Goal: Task Accomplishment & Management: Use online tool/utility

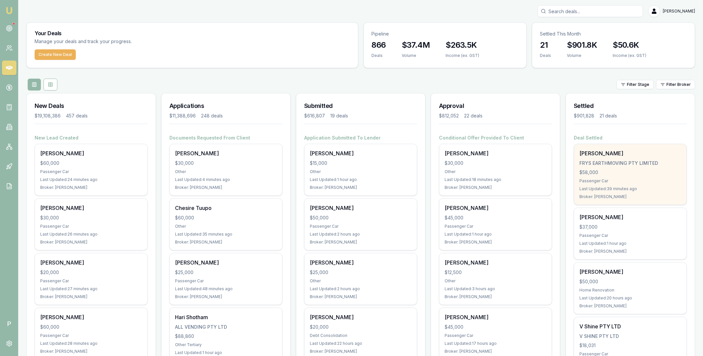
click at [632, 170] on div "$58,000" at bounding box center [630, 172] width 102 height 7
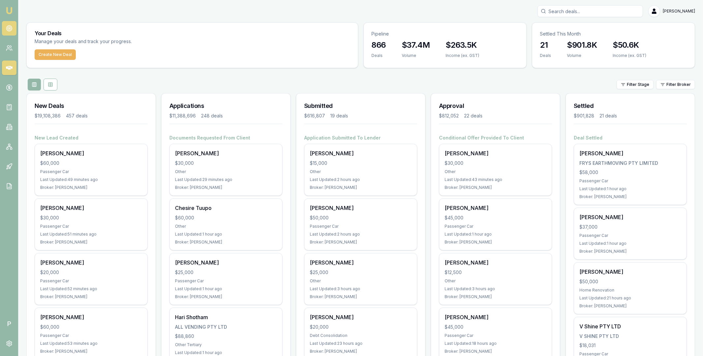
click at [10, 27] on icon at bounding box center [9, 28] width 7 height 7
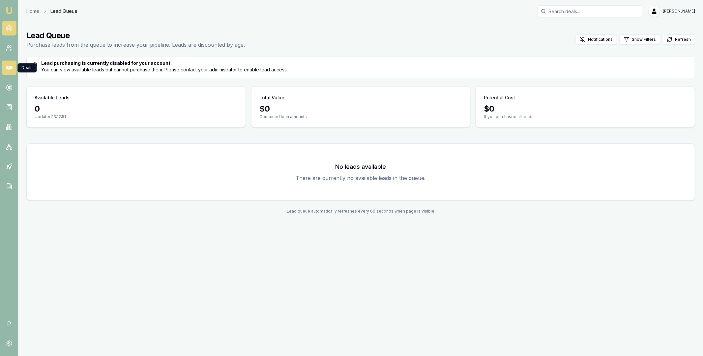
click at [10, 68] on icon at bounding box center [9, 68] width 7 height 4
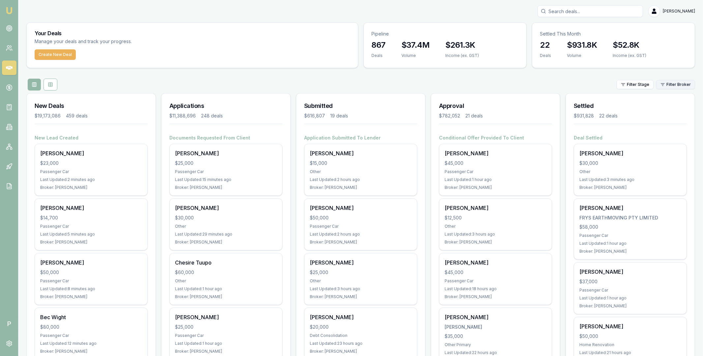
click at [686, 89] on html "Emu Broker P Matt Leeburn Toggle Menu Your Deals Manage your deals and track yo…" at bounding box center [351, 178] width 703 height 356
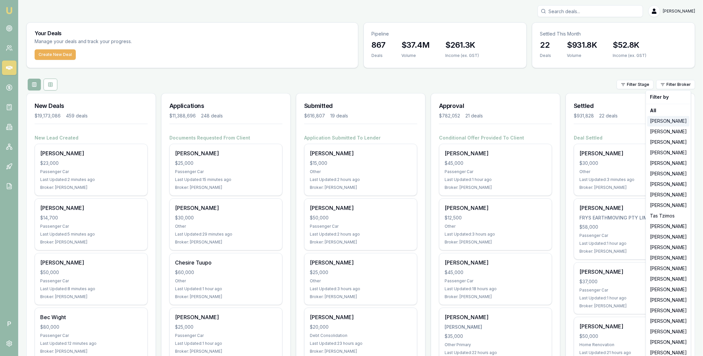
click at [671, 124] on div "Jackson Fanfulla" at bounding box center [668, 121] width 42 height 11
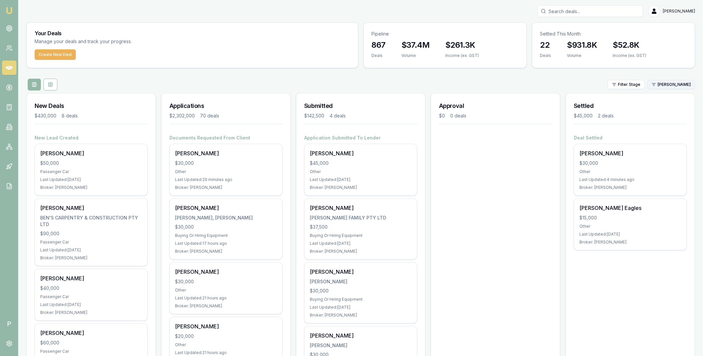
click at [672, 86] on html "Emu Broker P Matt Leeburn Toggle Menu Your Deals Manage your deals and track yo…" at bounding box center [351, 178] width 703 height 356
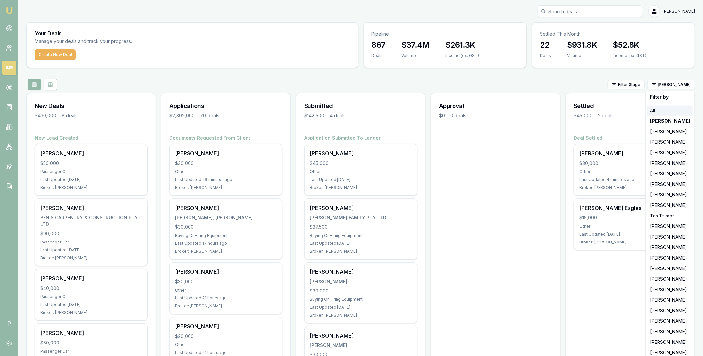
click at [661, 109] on div "All" at bounding box center [669, 110] width 45 height 11
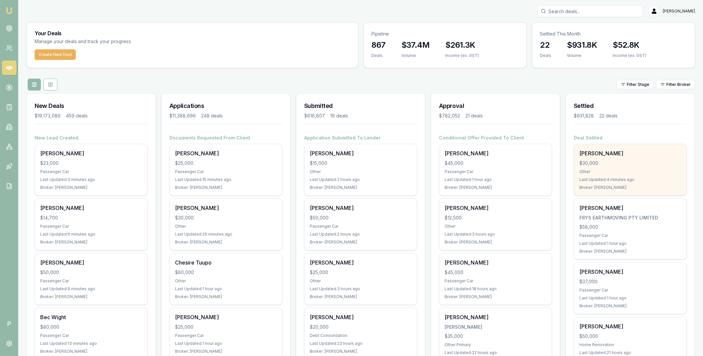
click at [634, 159] on div "Shaun Macaskill $30,000 Other Last Updated: 4 minutes ago Broker: Jackson Fanfu…" at bounding box center [630, 169] width 112 height 51
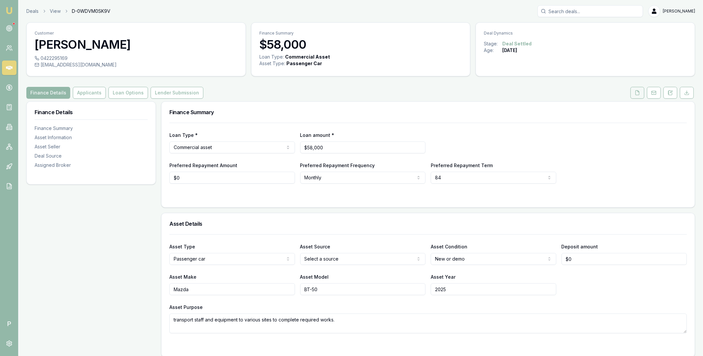
click at [632, 95] on button at bounding box center [637, 93] width 14 height 12
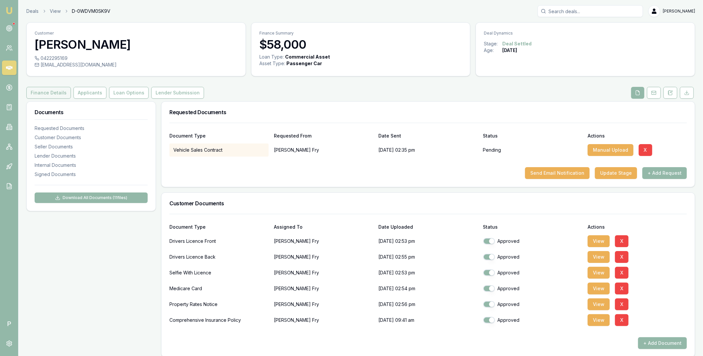
click at [52, 91] on button "Finance Details" at bounding box center [48, 93] width 44 height 12
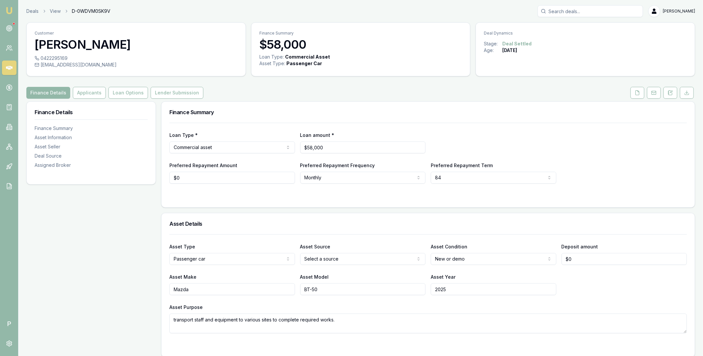
click at [6, 66] on icon at bounding box center [9, 68] width 7 height 7
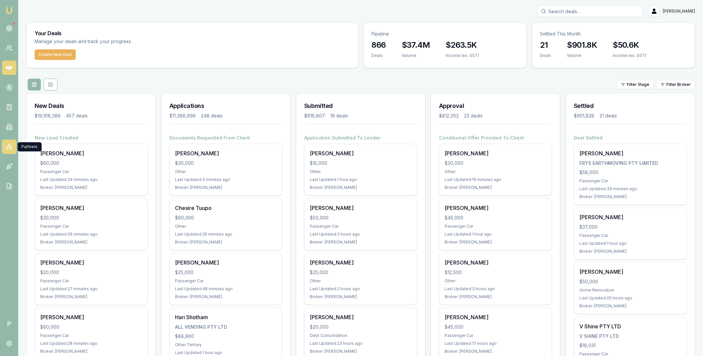
click at [9, 145] on icon at bounding box center [9, 147] width 7 height 7
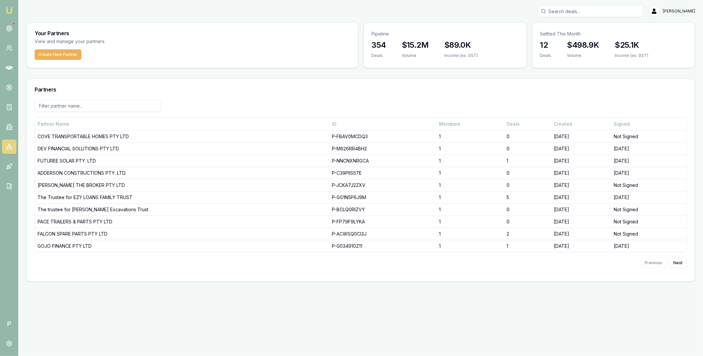
click at [101, 105] on input at bounding box center [98, 106] width 126 height 12
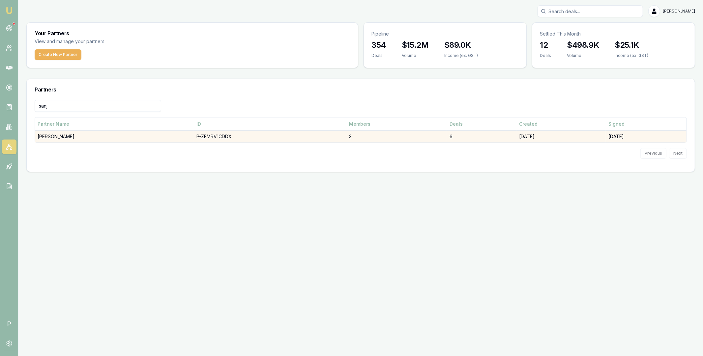
type input "sanj"
click at [97, 134] on td "[PERSON_NAME]" at bounding box center [114, 137] width 159 height 12
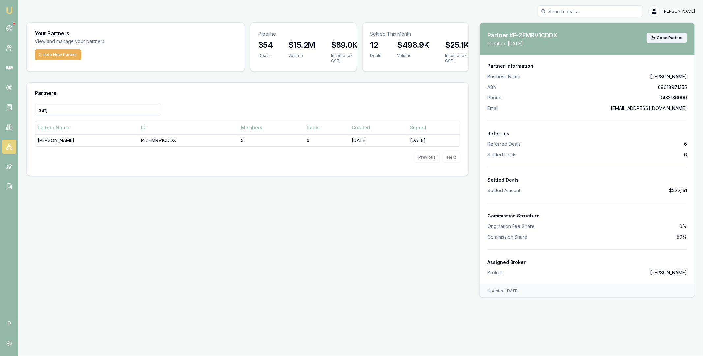
click at [678, 38] on span "Open Partner" at bounding box center [669, 37] width 26 height 5
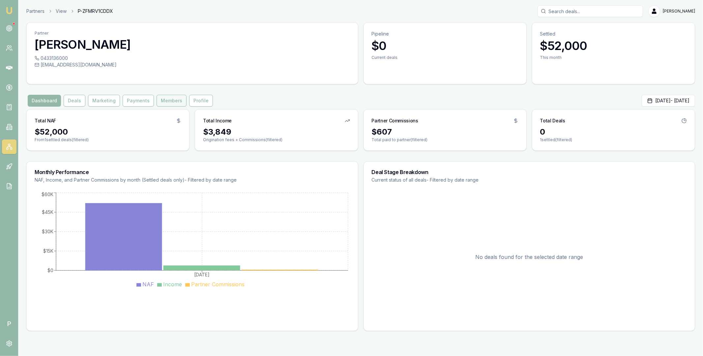
click at [167, 101] on button "Members" at bounding box center [171, 101] width 30 height 12
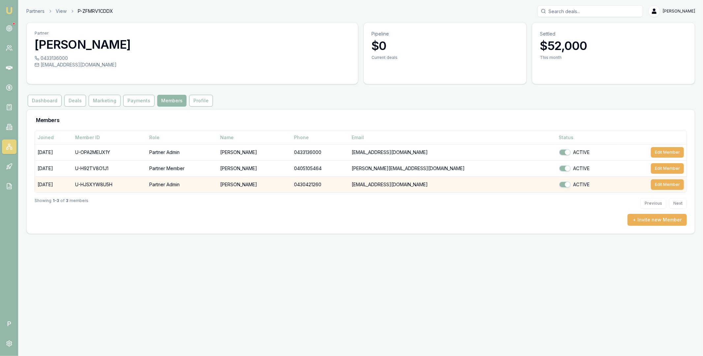
click at [117, 184] on td "U-HJSXYW8U5H" at bounding box center [109, 185] width 74 height 16
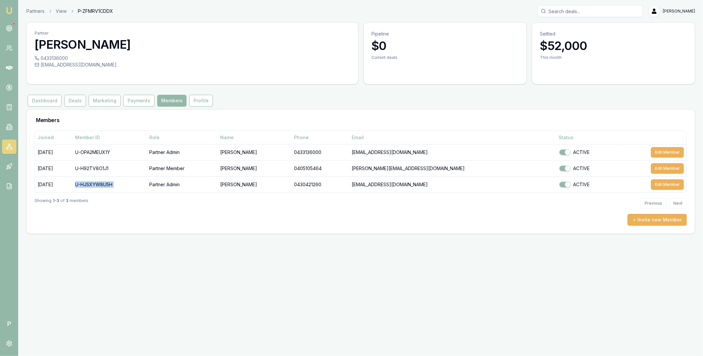
copy td "U-HJSXYW8U5H"
click at [9, 345] on circle at bounding box center [9, 344] width 2 height 2
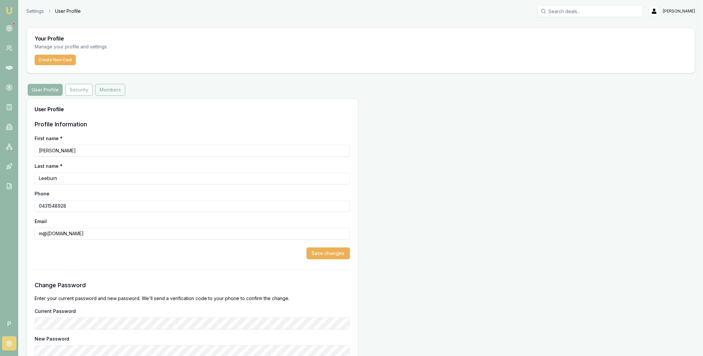
click at [107, 92] on button "Members" at bounding box center [110, 90] width 30 height 12
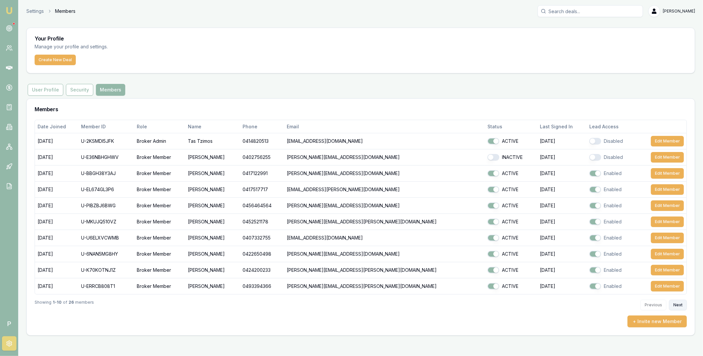
click at [676, 306] on button "Next" at bounding box center [678, 305] width 18 height 11
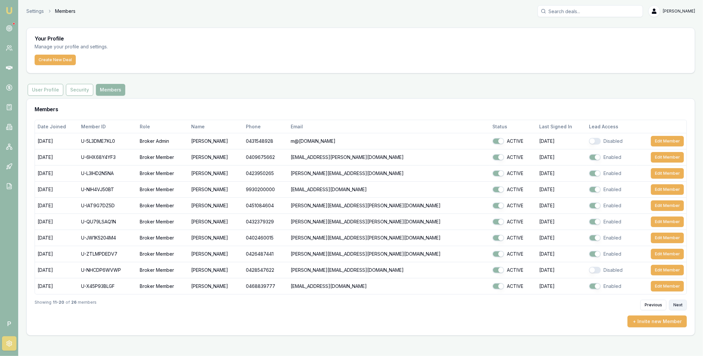
click at [676, 306] on button "Next" at bounding box center [678, 305] width 18 height 11
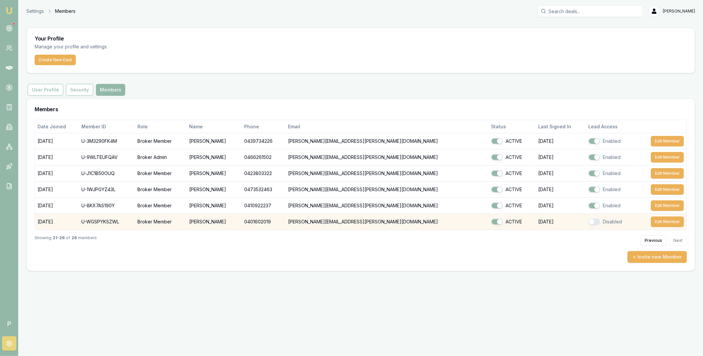
click at [588, 222] on button "button" at bounding box center [594, 222] width 12 height 7
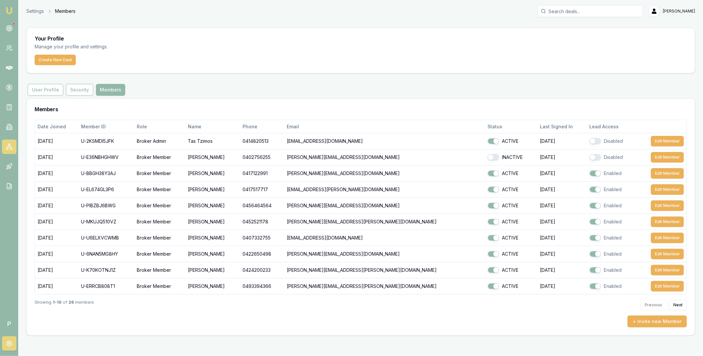
click at [7, 147] on icon at bounding box center [9, 147] width 4 height 1
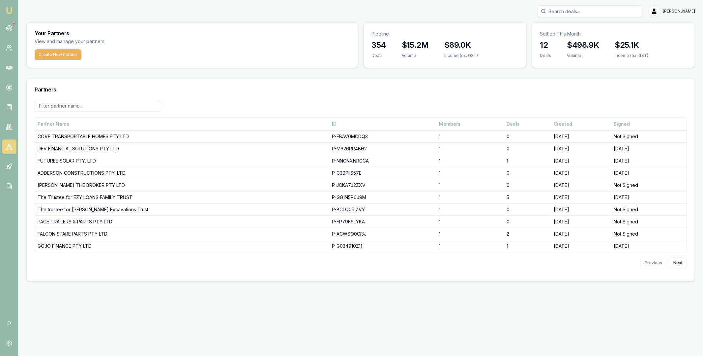
click at [108, 107] on input at bounding box center [98, 106] width 126 height 12
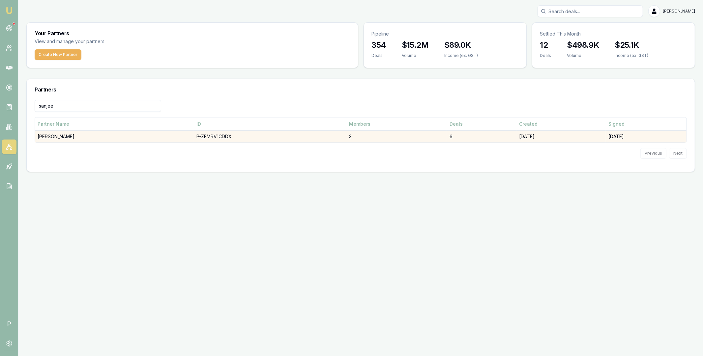
type input "sanjee"
click at [102, 139] on td "DHANKHAR, SANJEEV" at bounding box center [114, 137] width 159 height 12
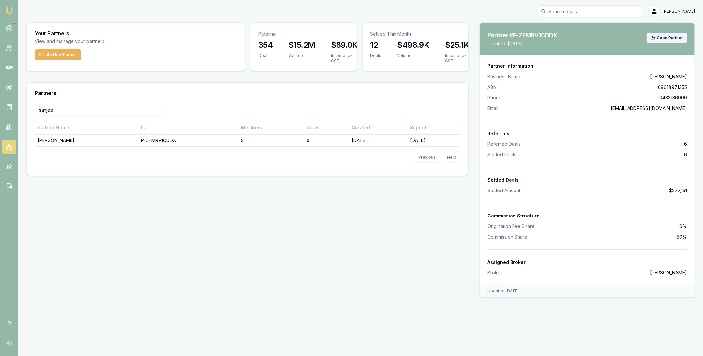
click at [669, 37] on span "Open Partner" at bounding box center [669, 37] width 26 height 5
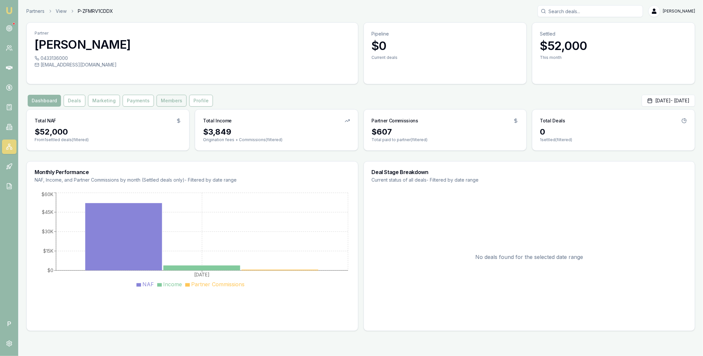
click at [173, 100] on button "Members" at bounding box center [171, 101] width 30 height 12
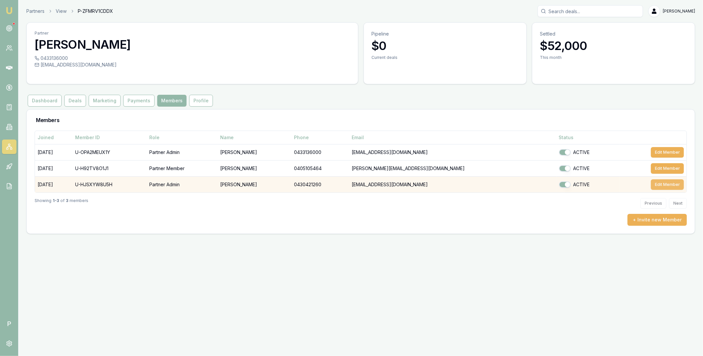
click at [652, 183] on button "Edit Member" at bounding box center [667, 185] width 33 height 11
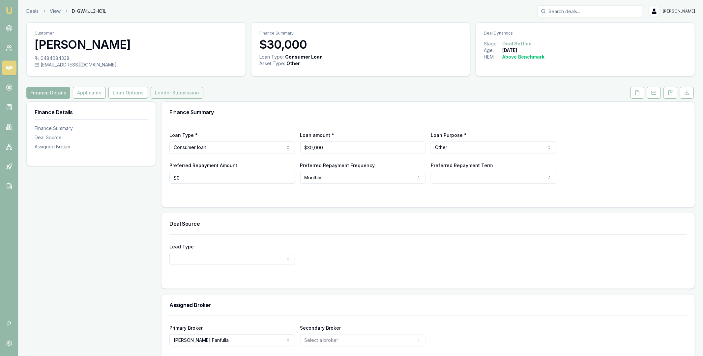
click at [187, 90] on button "Lender Submission" at bounding box center [177, 93] width 53 height 12
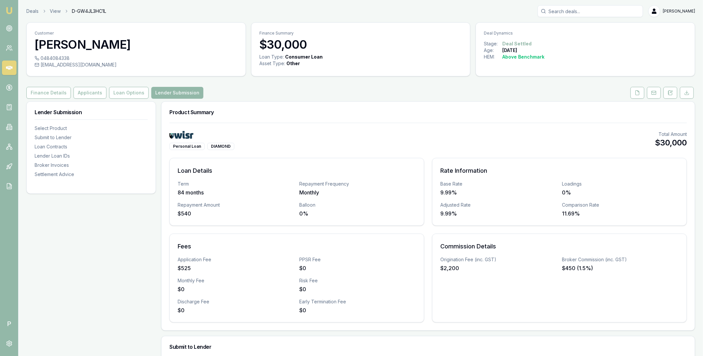
click at [7, 71] on link at bounding box center [9, 68] width 14 height 14
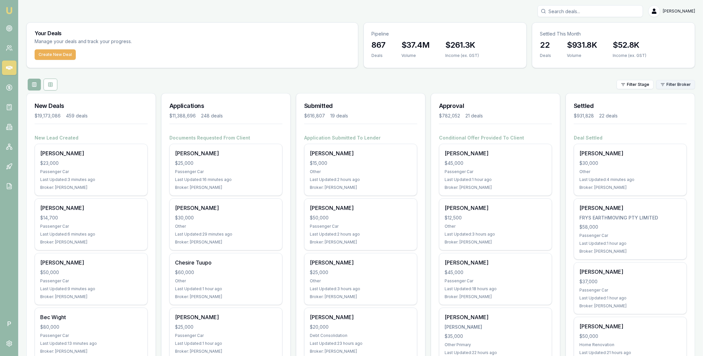
click at [674, 87] on html "Emu Broker P Matt Leeburn Toggle Menu Your Deals Manage your deals and track yo…" at bounding box center [351, 178] width 703 height 356
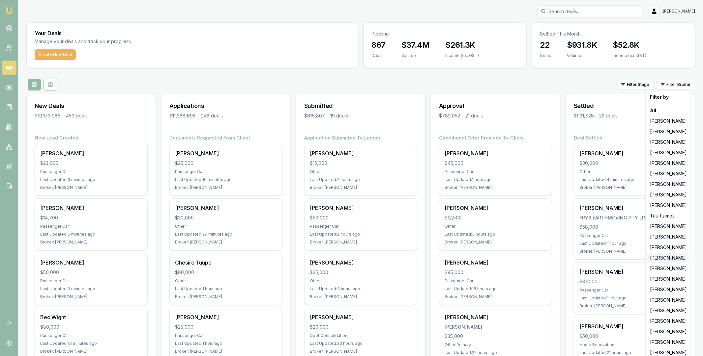
click at [658, 256] on div "Erin Shield" at bounding box center [668, 258] width 42 height 11
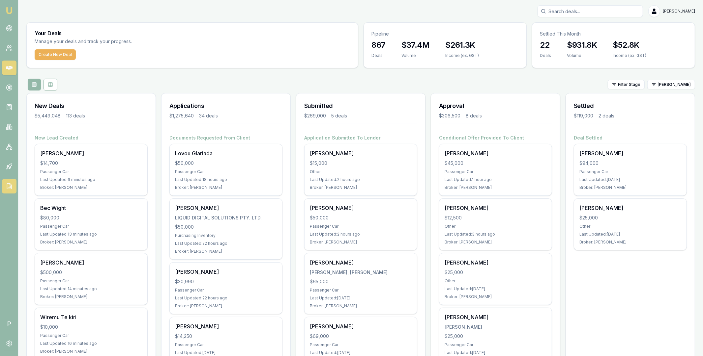
click at [8, 186] on icon at bounding box center [9, 186] width 7 height 7
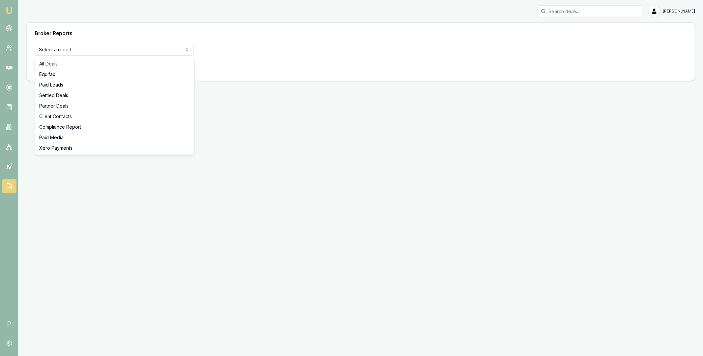
click at [103, 50] on html "Emu Broker P Matt Leeburn Toggle Menu Broker Reports Select a report... All Dea…" at bounding box center [351, 178] width 703 height 356
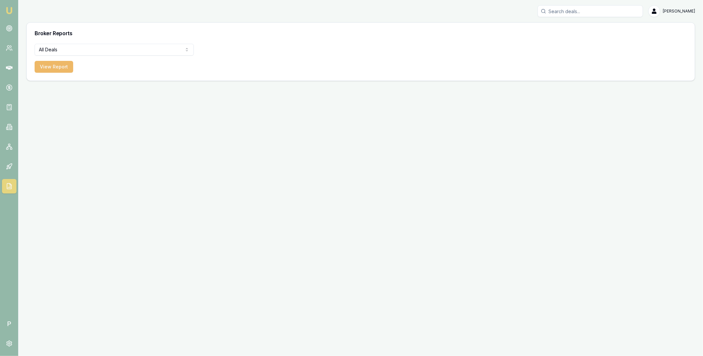
click at [60, 68] on button "View Report" at bounding box center [54, 67] width 39 height 12
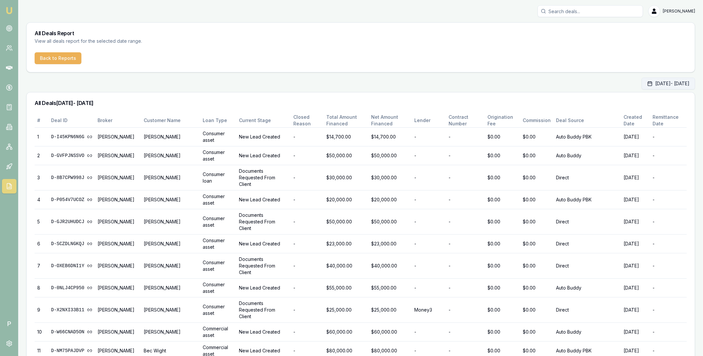
click at [665, 84] on button "Oct 01, 2025 - Oct 31, 2025" at bounding box center [667, 84] width 53 height 12
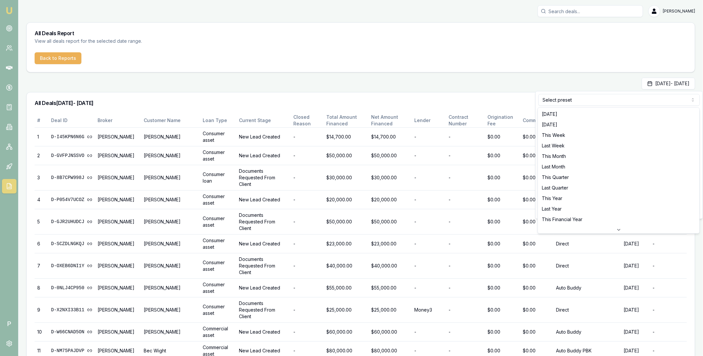
click at [616, 98] on html "Emu Broker P Matt Leeburn Toggle Menu All Deals Report View all deals report fo…" at bounding box center [351, 178] width 703 height 356
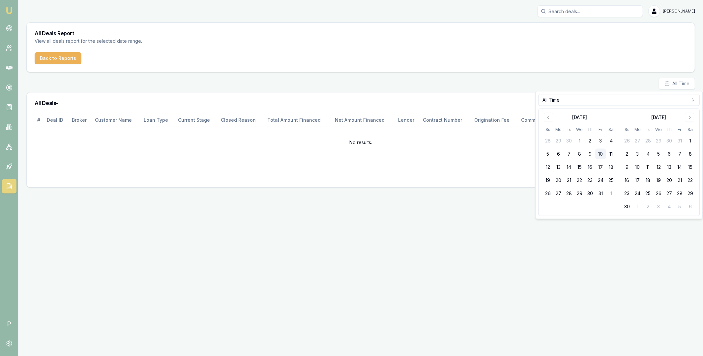
click at [437, 237] on div "Emu Broker P Matt Leeburn Toggle Menu All Deals Report View all deals report fo…" at bounding box center [351, 178] width 703 height 356
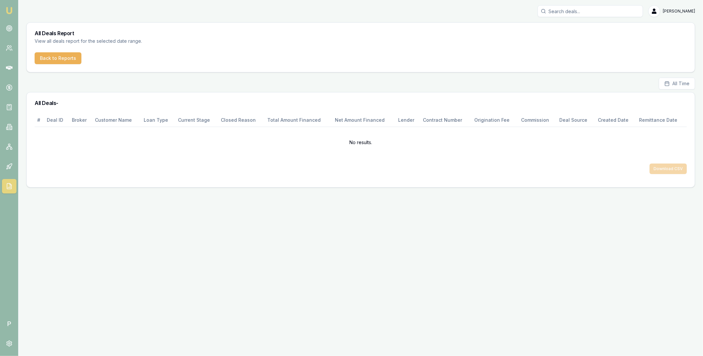
click at [675, 90] on main "All Time All Deals - # Deal ID Broker Customer Name Loan Type Current Stage Clo…" at bounding box center [360, 133] width 668 height 110
click at [677, 83] on span "All Time" at bounding box center [680, 83] width 17 height 7
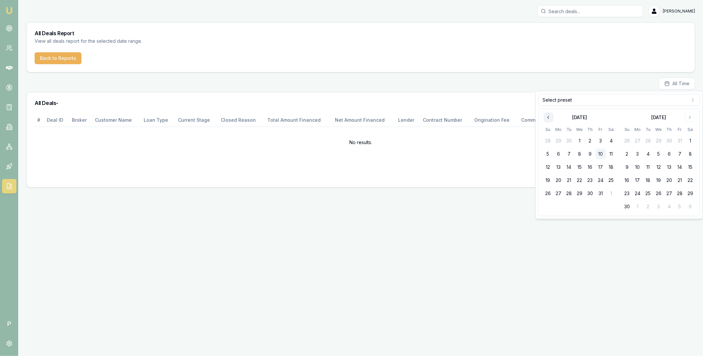
click at [548, 119] on icon "Go to previous month" at bounding box center [548, 117] width 5 height 5
click at [560, 104] on html "Emu Broker P Matt Leeburn Toggle Menu All Deals Report View all deals report fo…" at bounding box center [351, 178] width 703 height 356
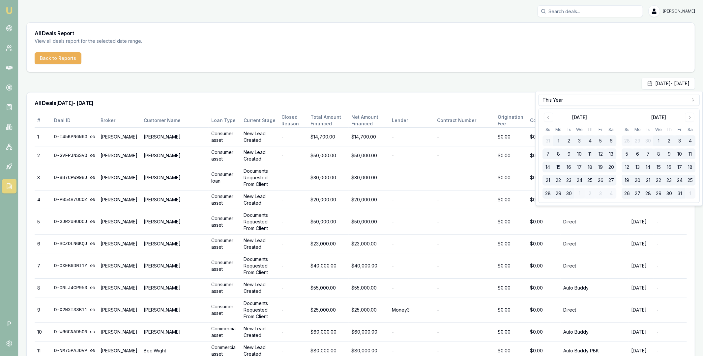
click at [552, 197] on button "28" at bounding box center [547, 193] width 11 height 11
click at [488, 82] on div "Jan 01, 2025 - Dec 31, 2025" at bounding box center [360, 84] width 668 height 12
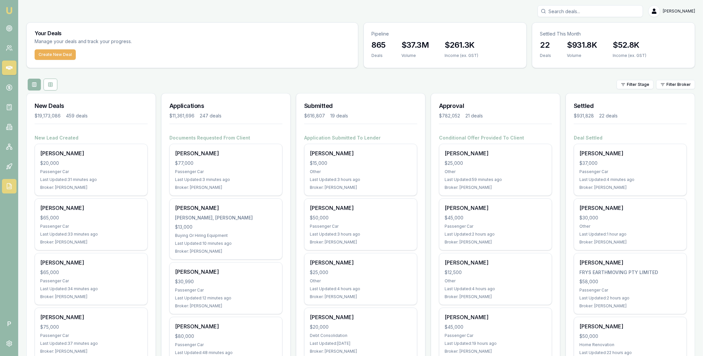
click at [11, 184] on icon at bounding box center [9, 186] width 7 height 7
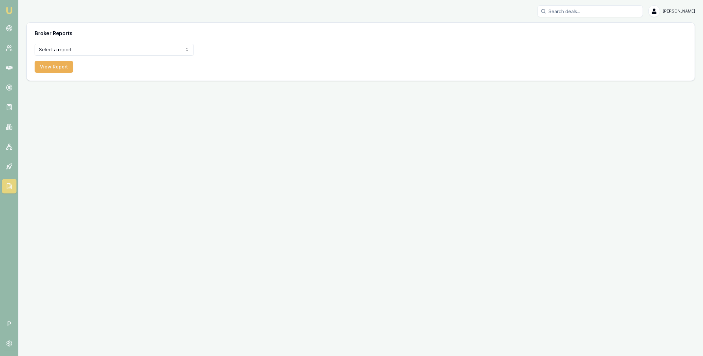
click at [100, 42] on div "Broker Reports" at bounding box center [361, 33] width 668 height 21
click at [98, 51] on html "Emu Broker P [PERSON_NAME] Toggle Menu Broker Reports Select a report... All De…" at bounding box center [351, 178] width 703 height 356
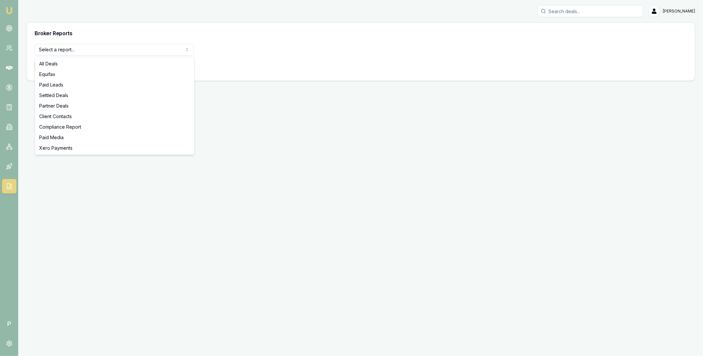
select select "compliance"
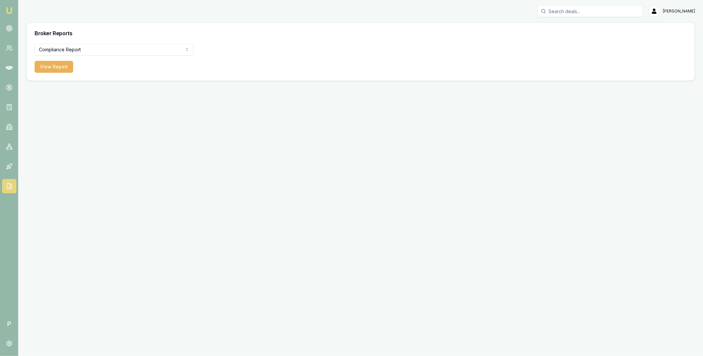
click at [63, 60] on form "Compliance Report All Deals Equifax Paid Leads Settled Deals Partner Deals Clie…" at bounding box center [114, 58] width 159 height 29
click at [62, 68] on button "View Report" at bounding box center [54, 67] width 39 height 12
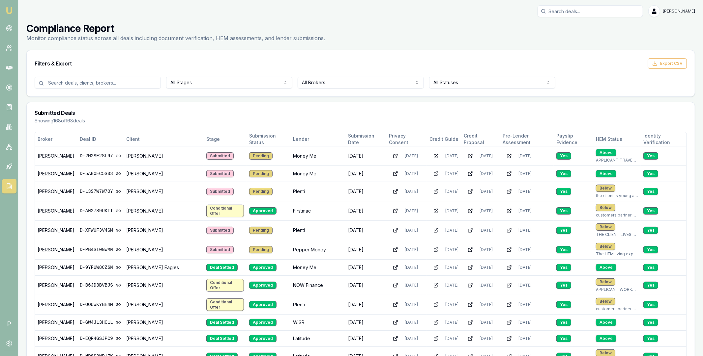
click at [567, 12] on input "Search deals" at bounding box center [589, 11] width 105 height 12
paste input "D-TJQ525SN55"
type input "D-TJQ525SN55"
click at [575, 34] on p "0409228906" at bounding box center [589, 35] width 99 height 7
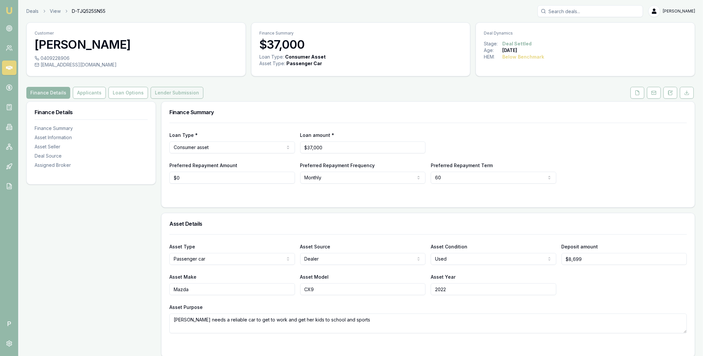
click at [178, 93] on button "Lender Submission" at bounding box center [177, 93] width 53 height 12
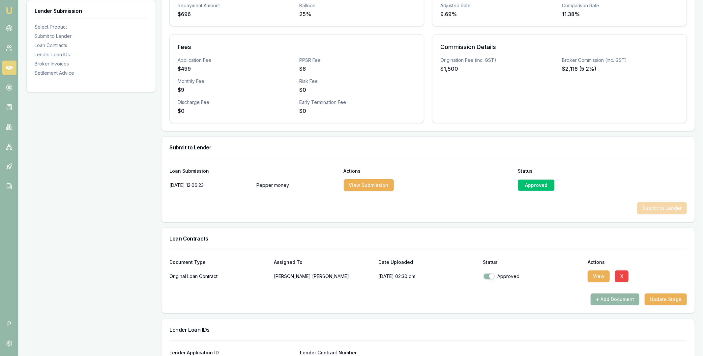
scroll to position [82, 0]
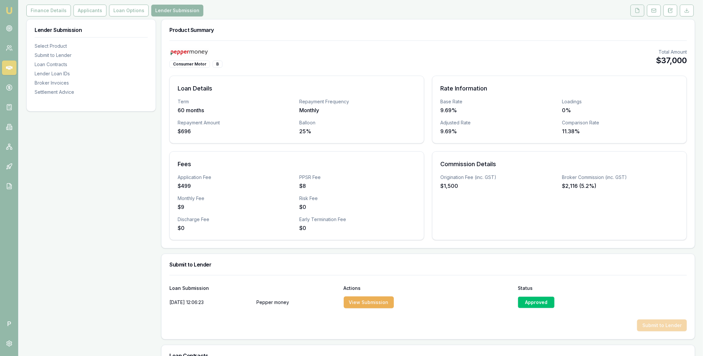
click at [636, 13] on icon at bounding box center [636, 10] width 5 height 5
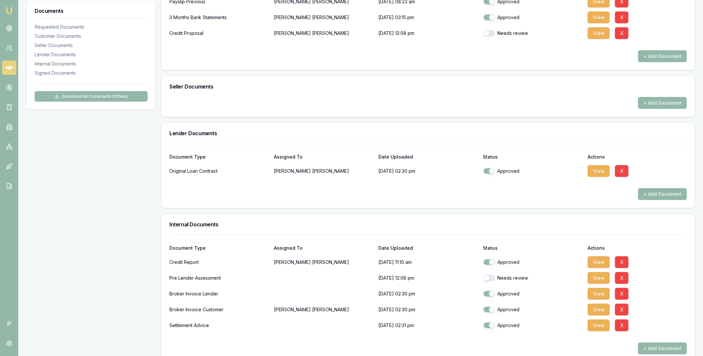
scroll to position [183, 0]
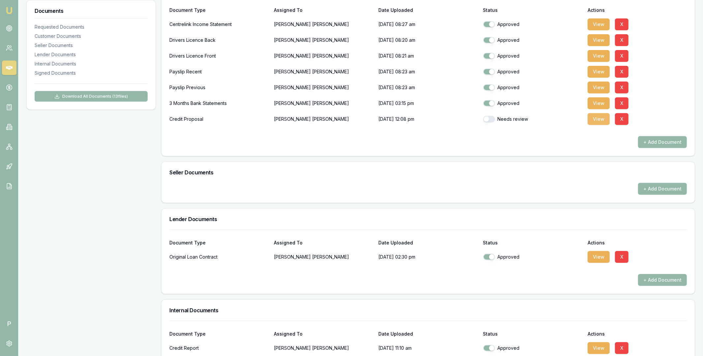
click at [592, 120] on button "View" at bounding box center [598, 119] width 22 height 12
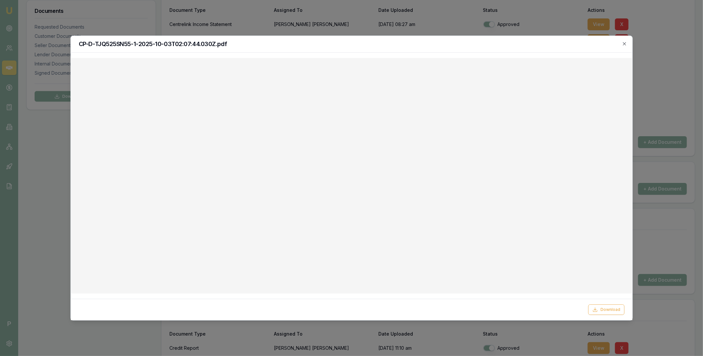
click at [621, 44] on h2 "CP-D-TJQ525SN55-1-2025-10-03T02:07:44.030Z.pdf" at bounding box center [351, 44] width 546 height 6
click at [624, 44] on icon "button" at bounding box center [624, 43] width 5 height 5
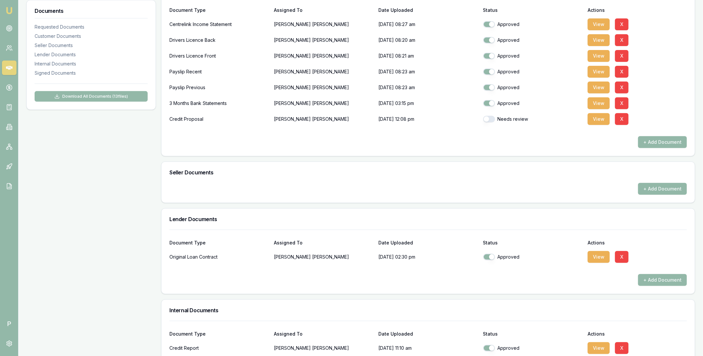
click at [11, 67] on icon at bounding box center [9, 68] width 7 height 4
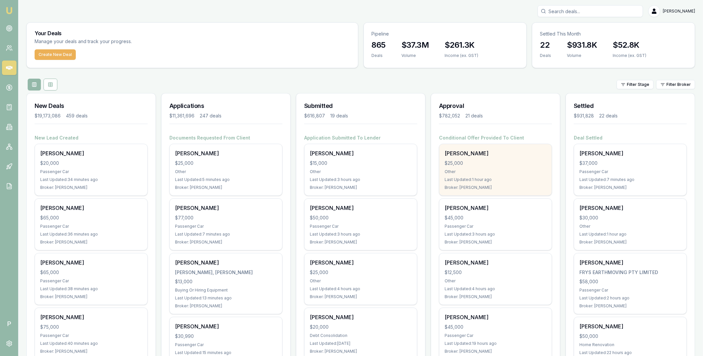
click at [504, 166] on div "$25,000" at bounding box center [495, 163] width 102 height 7
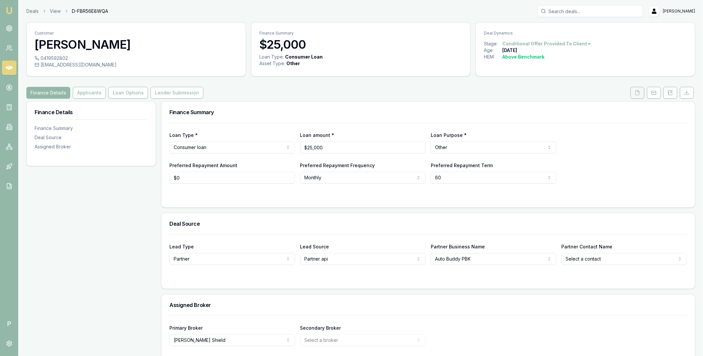
click at [637, 94] on icon at bounding box center [636, 92] width 5 height 5
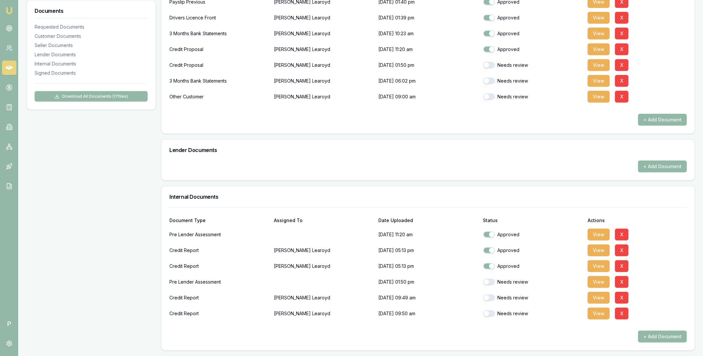
scroll to position [160, 0]
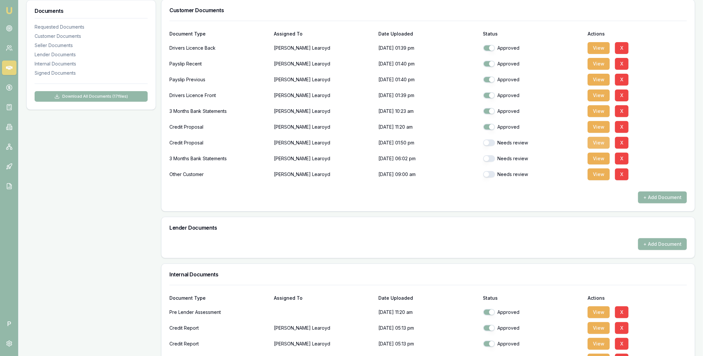
click at [596, 142] on button "View" at bounding box center [598, 143] width 22 height 12
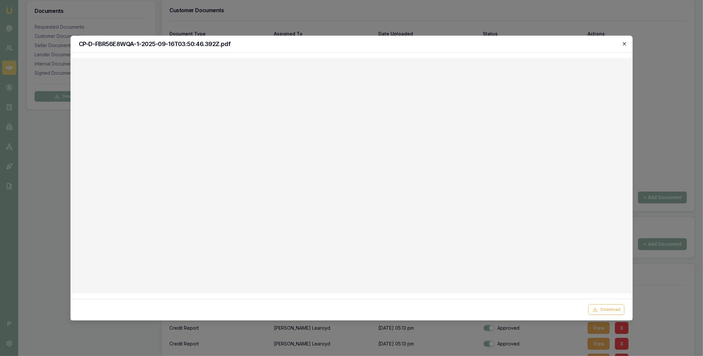
click at [624, 45] on icon "button" at bounding box center [624, 43] width 5 height 5
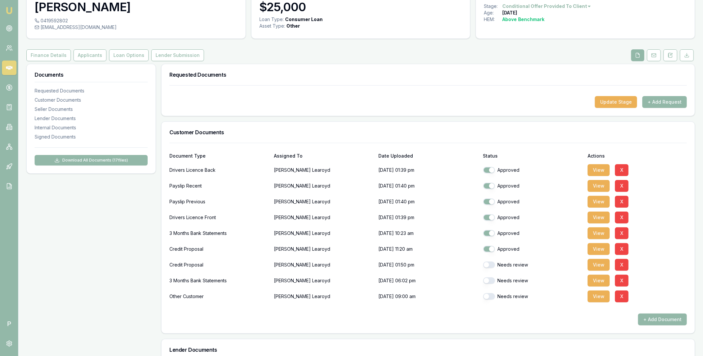
scroll to position [0, 0]
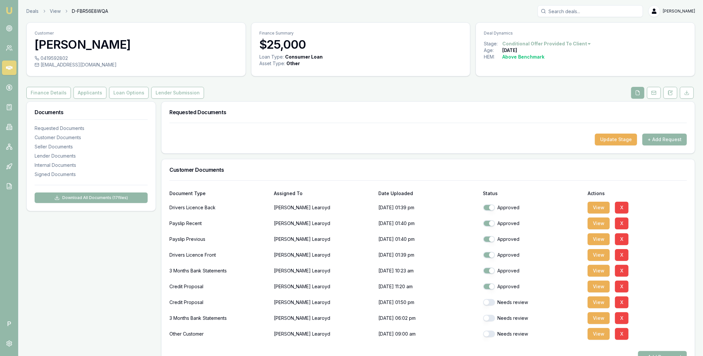
click at [7, 67] on icon at bounding box center [9, 68] width 7 height 4
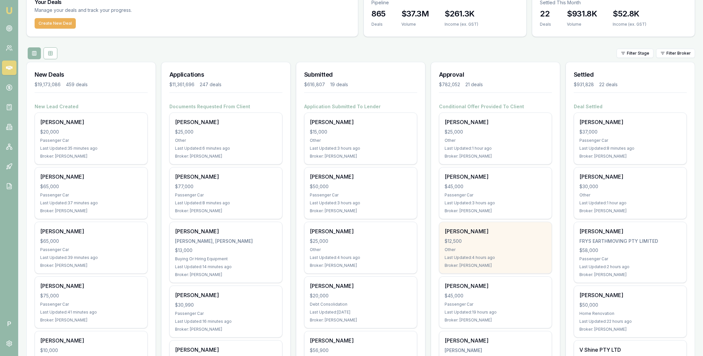
scroll to position [92, 0]
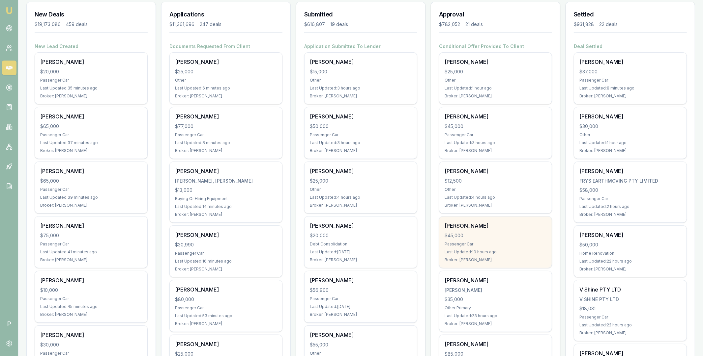
click at [510, 238] on div "$45,000" at bounding box center [495, 236] width 102 height 7
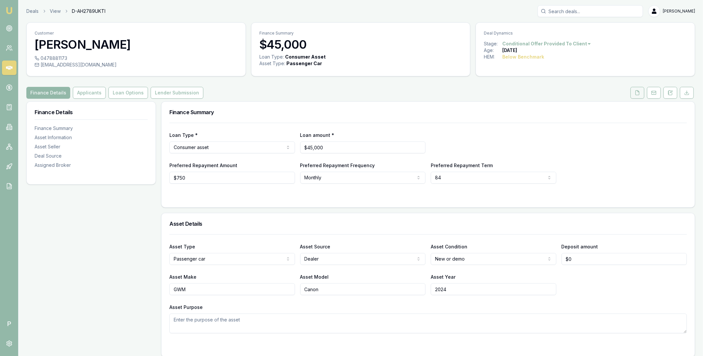
click at [631, 96] on button at bounding box center [637, 93] width 14 height 12
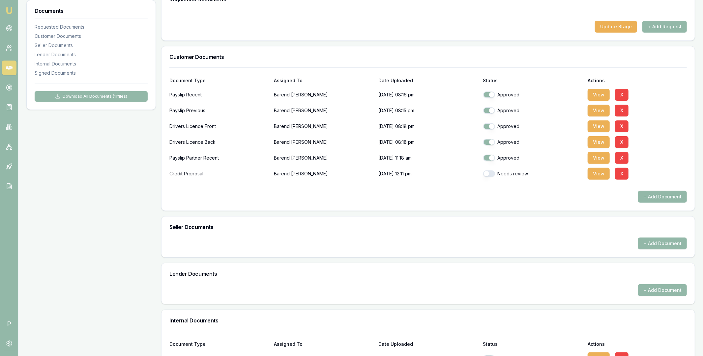
scroll to position [166, 0]
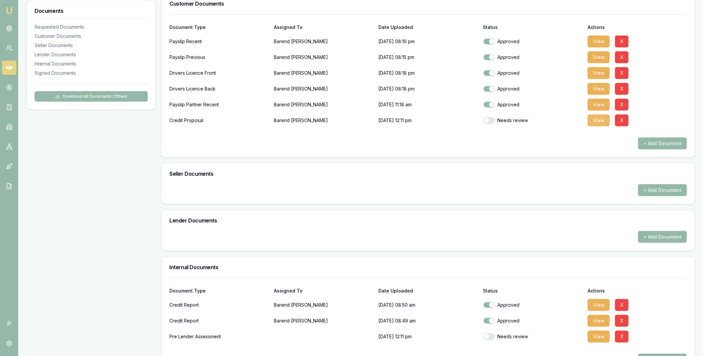
click at [595, 124] on button "View" at bounding box center [598, 121] width 22 height 12
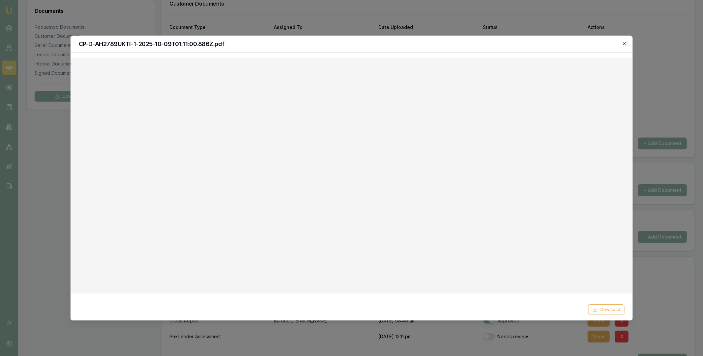
click at [625, 44] on icon "button" at bounding box center [624, 43] width 5 height 5
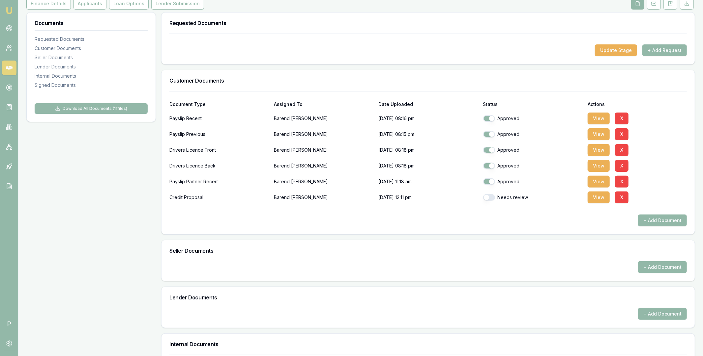
scroll to position [0, 0]
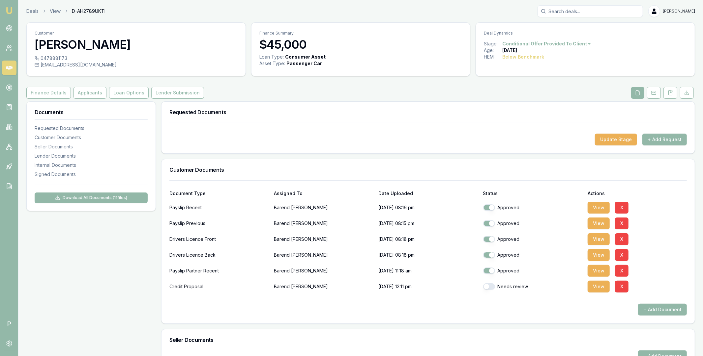
click at [10, 67] on icon at bounding box center [9, 68] width 7 height 7
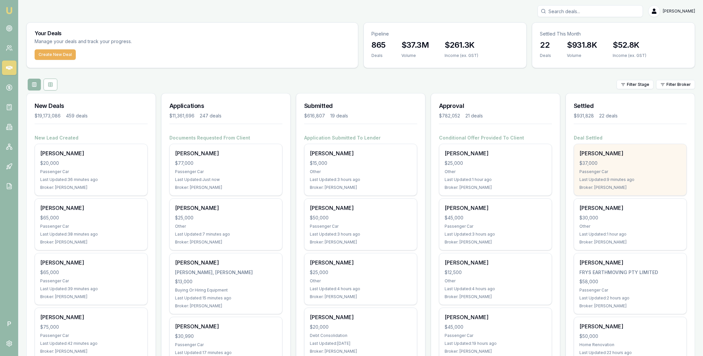
click at [643, 161] on div "$37,000" at bounding box center [630, 163] width 102 height 7
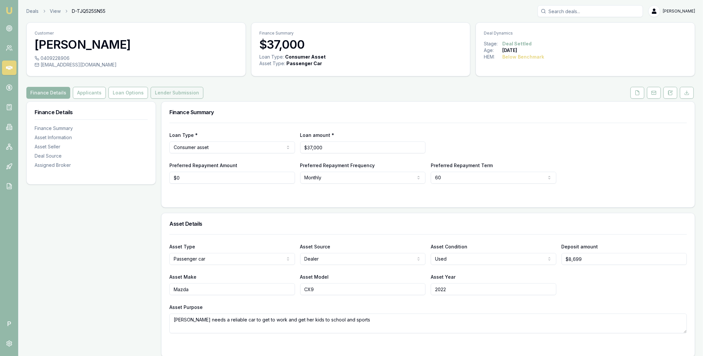
click at [153, 90] on button "Lender Submission" at bounding box center [177, 93] width 53 height 12
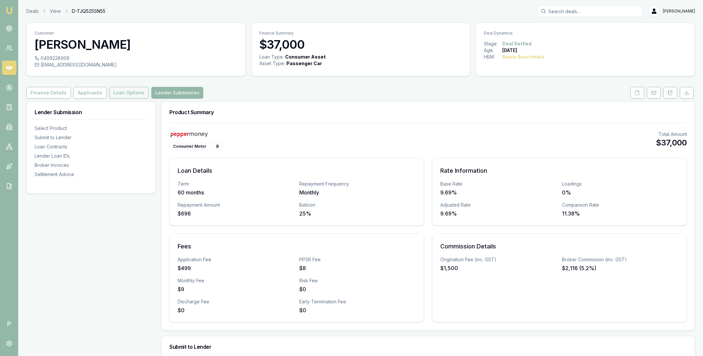
click at [128, 95] on button "Loan Options" at bounding box center [129, 93] width 40 height 12
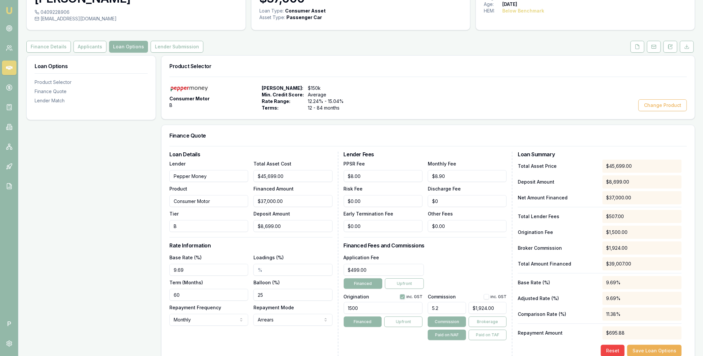
scroll to position [55, 0]
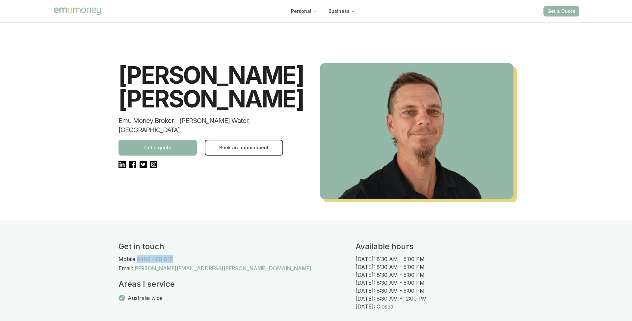
drag, startPoint x: 176, startPoint y: 258, endPoint x: 138, endPoint y: 258, distance: 37.6
click at [138, 258] on div "Mobile: [PHONE_NUMBER]" at bounding box center [237, 259] width 237 height 8
copy p "0402 460 015"
